Goal: Task Accomplishment & Management: Complete application form

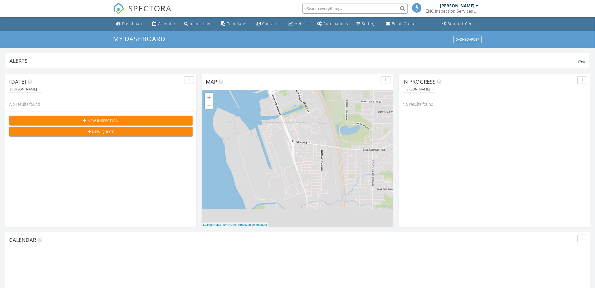
scroll to position [3, 3]
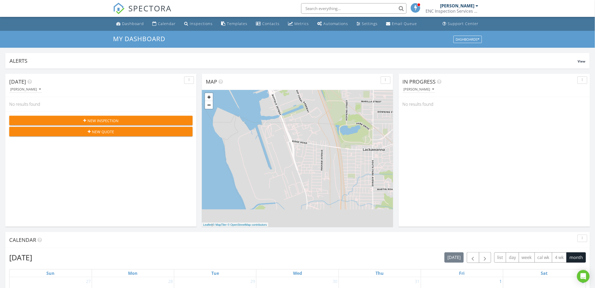
click at [110, 119] on span "New Inspection" at bounding box center [103, 121] width 31 height 6
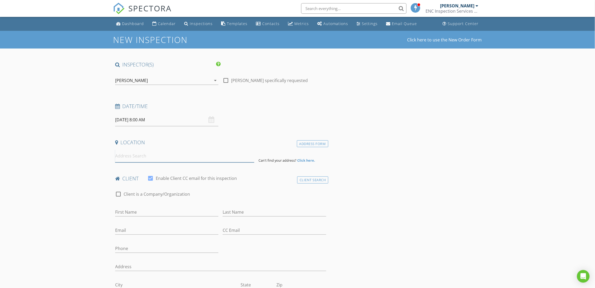
click at [132, 157] on input at bounding box center [184, 156] width 139 height 13
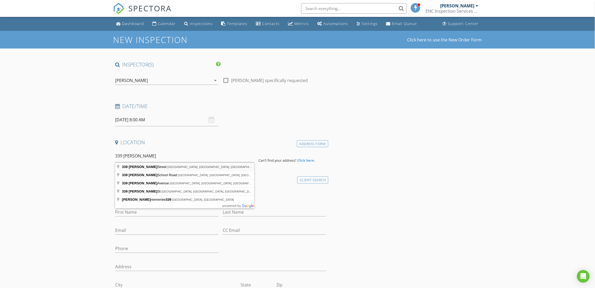
type input "[STREET_ADDRESS][PERSON_NAME]"
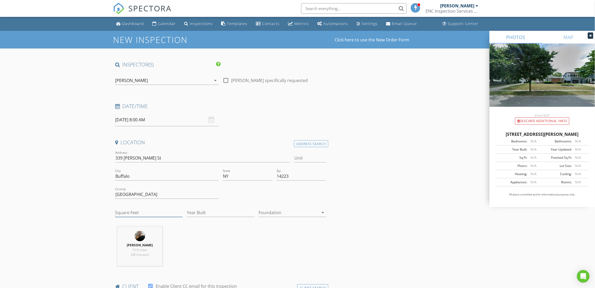
click at [134, 210] on input "Square Feet" at bounding box center [149, 212] width 68 height 9
type input "1328"
type input "1956"
click at [316, 211] on div at bounding box center [289, 212] width 60 height 8
click at [282, 227] on div "Basement" at bounding box center [292, 227] width 59 height 6
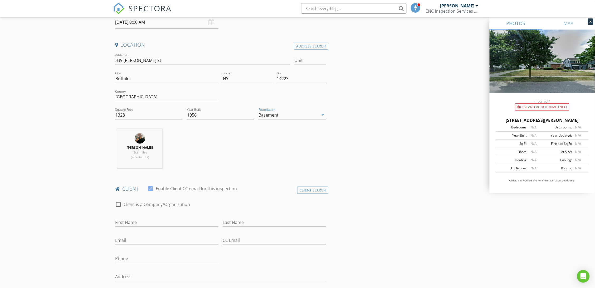
scroll to position [146, 0]
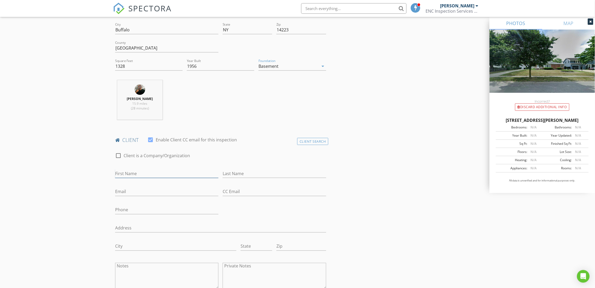
click at [130, 173] on input "First Name" at bounding box center [166, 173] width 103 height 9
type input "[PERSON_NAME]"
click at [143, 192] on input "Email" at bounding box center [166, 191] width 103 height 9
type input "[EMAIL_ADDRESS][DOMAIN_NAME]"
click at [253, 173] on input "Last Name" at bounding box center [274, 173] width 103 height 9
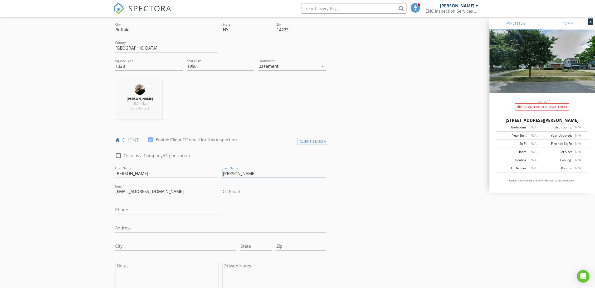
type input "[PERSON_NAME]"
click at [152, 208] on input "Phone" at bounding box center [166, 210] width 103 height 9
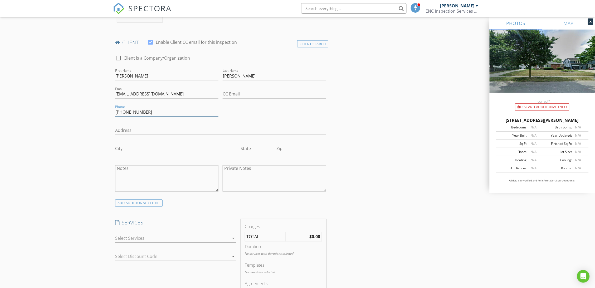
scroll to position [342, 0]
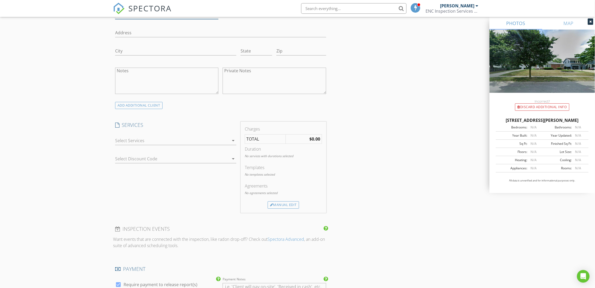
type input "[PHONE_NUMBER]"
click at [133, 140] on div at bounding box center [172, 140] width 114 height 8
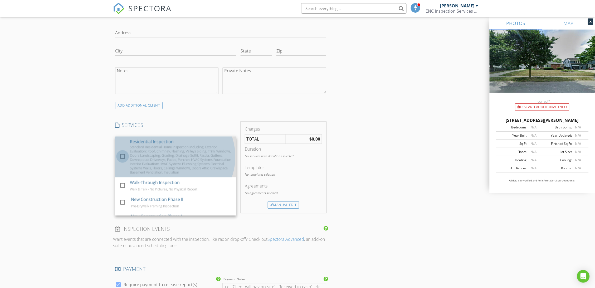
click at [122, 157] on div at bounding box center [122, 156] width 9 height 9
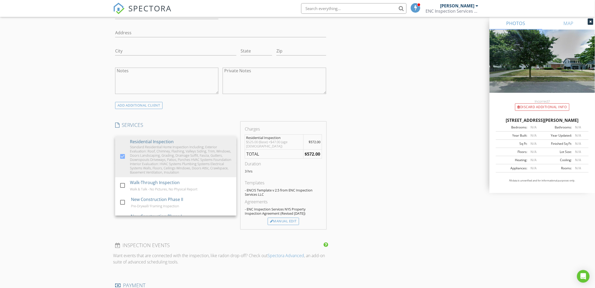
click at [43, 136] on div "New Inspection Click here to use the New Order Form INSPECTOR(S) check_box [PER…" at bounding box center [297, 167] width 595 height 956
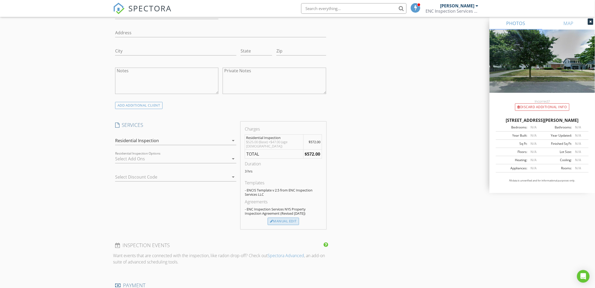
click at [289, 218] on div "Manual Edit" at bounding box center [283, 221] width 31 height 7
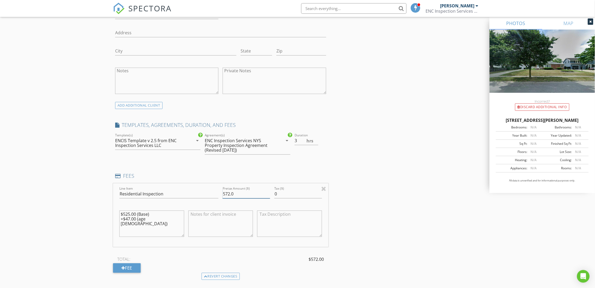
click at [227, 193] on input "572.0" at bounding box center [246, 194] width 47 height 9
type input "0.0"
click at [221, 217] on textarea at bounding box center [221, 223] width 65 height 26
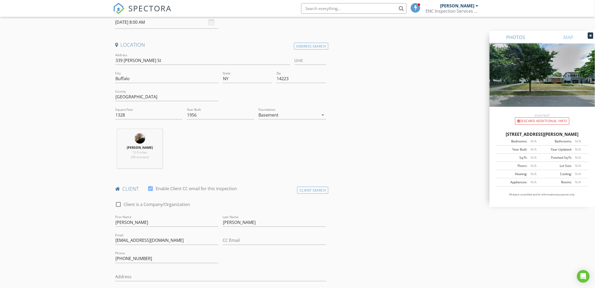
scroll to position [0, 0]
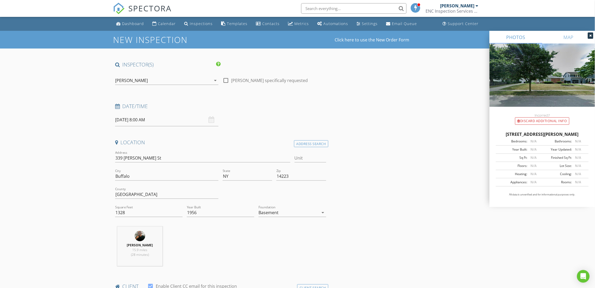
type textarea "Family Discount"
click at [128, 120] on input "[DATE] 8:00 AM" at bounding box center [166, 119] width 103 height 13
select select "8"
click at [190, 130] on icon at bounding box center [192, 131] width 4 height 4
type input "[DATE] 8:00 AM"
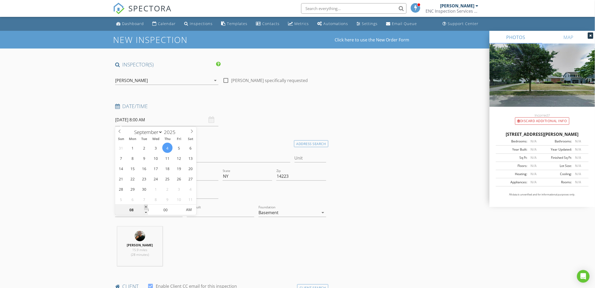
type input "09"
type input "[DATE] 9:00 AM"
click at [146, 206] on span at bounding box center [146, 207] width 4 height 5
type input "10"
type input "[DATE] 10:00 AM"
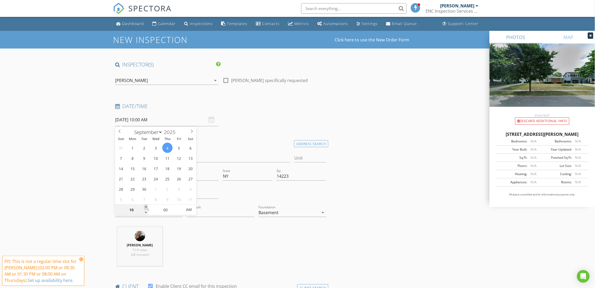
click at [146, 206] on span at bounding box center [146, 207] width 4 height 5
click at [81, 259] on icon at bounding box center [81, 259] width 4 height 4
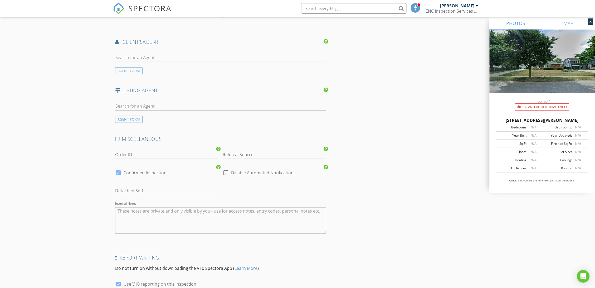
scroll to position [749, 0]
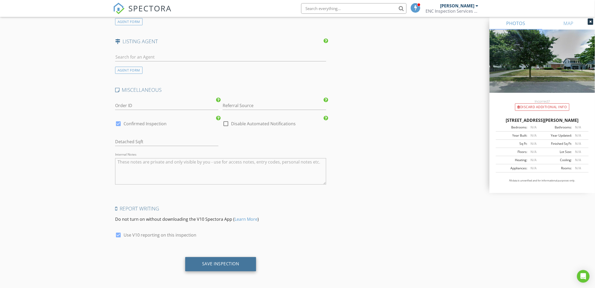
click at [223, 265] on div "Save Inspection" at bounding box center [220, 263] width 37 height 5
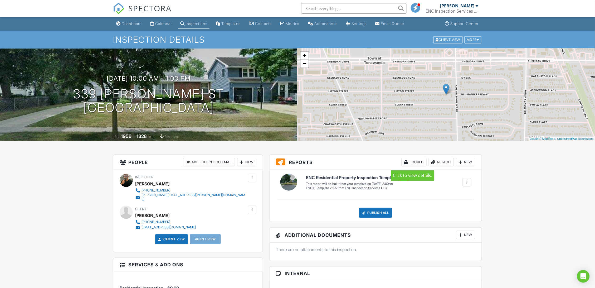
click at [414, 161] on div "Locked" at bounding box center [414, 162] width 25 height 8
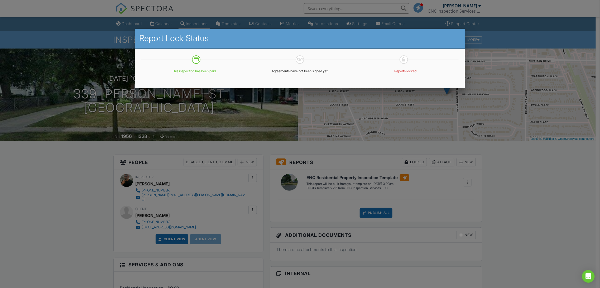
click at [541, 181] on div at bounding box center [300, 154] width 600 height 360
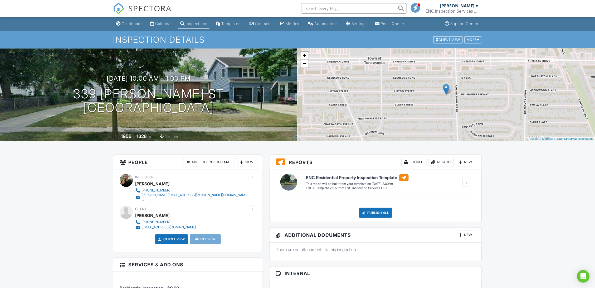
click at [468, 181] on div at bounding box center [467, 182] width 5 height 5
click at [476, 40] on div "More" at bounding box center [473, 39] width 17 height 7
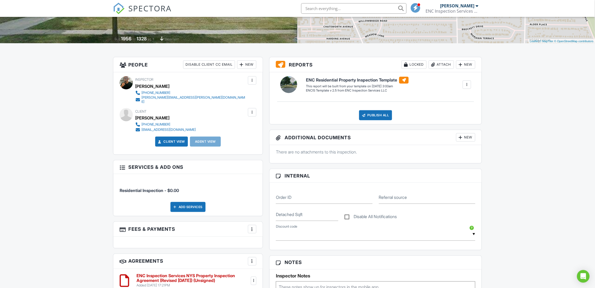
scroll to position [146, 0]
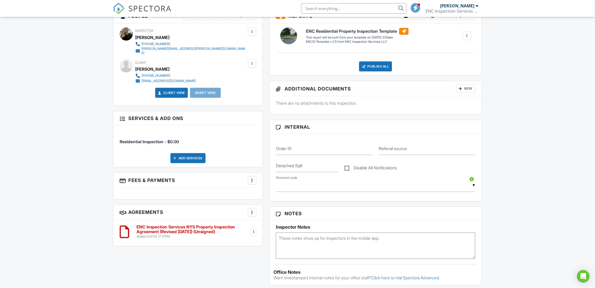
click at [252, 178] on div at bounding box center [252, 180] width 5 height 5
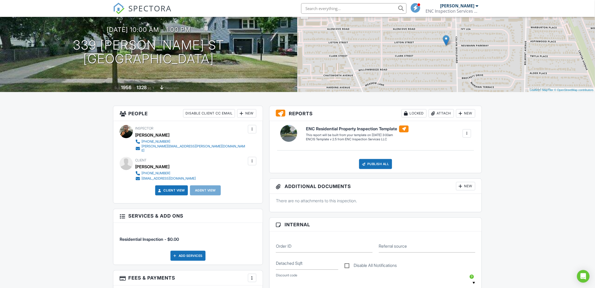
scroll to position [0, 0]
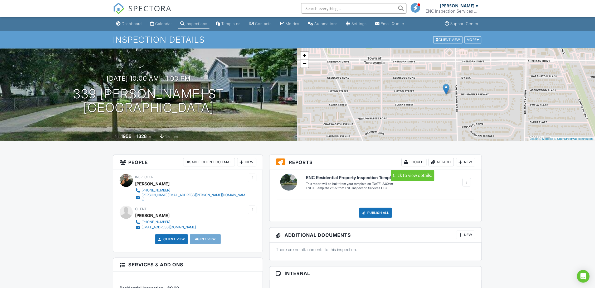
click at [411, 161] on div "Locked" at bounding box center [414, 162] width 25 height 8
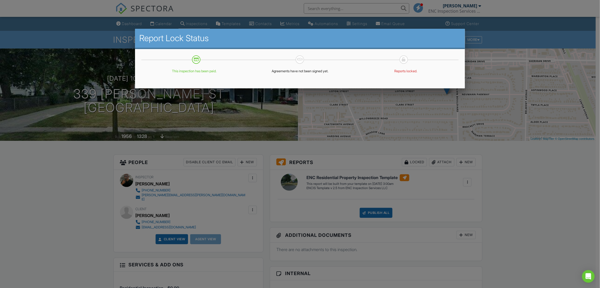
click at [520, 224] on div at bounding box center [300, 154] width 600 height 360
